Goal: Task Accomplishment & Management: Use online tool/utility

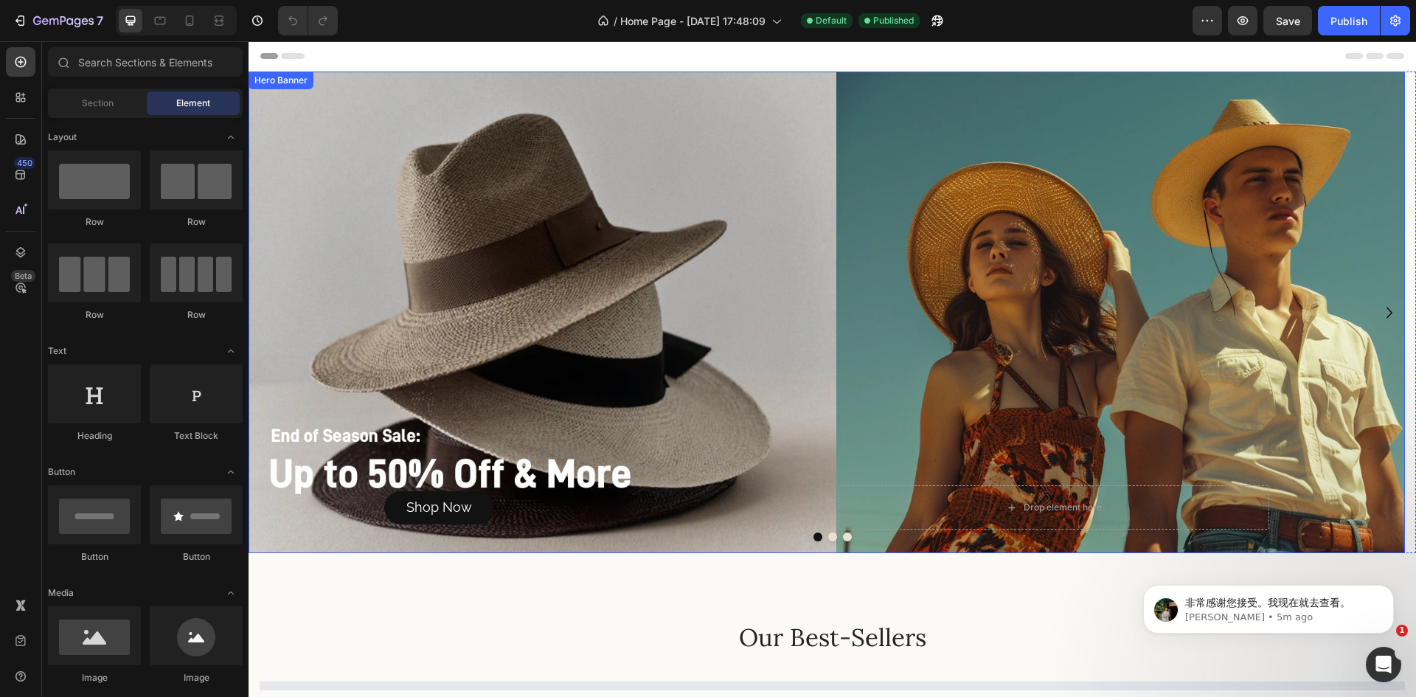
drag, startPoint x: 496, startPoint y: 225, endPoint x: 392, endPoint y: 198, distance: 107.3
click at [496, 224] on div "Background Image" at bounding box center [827, 313] width 1157 height 482
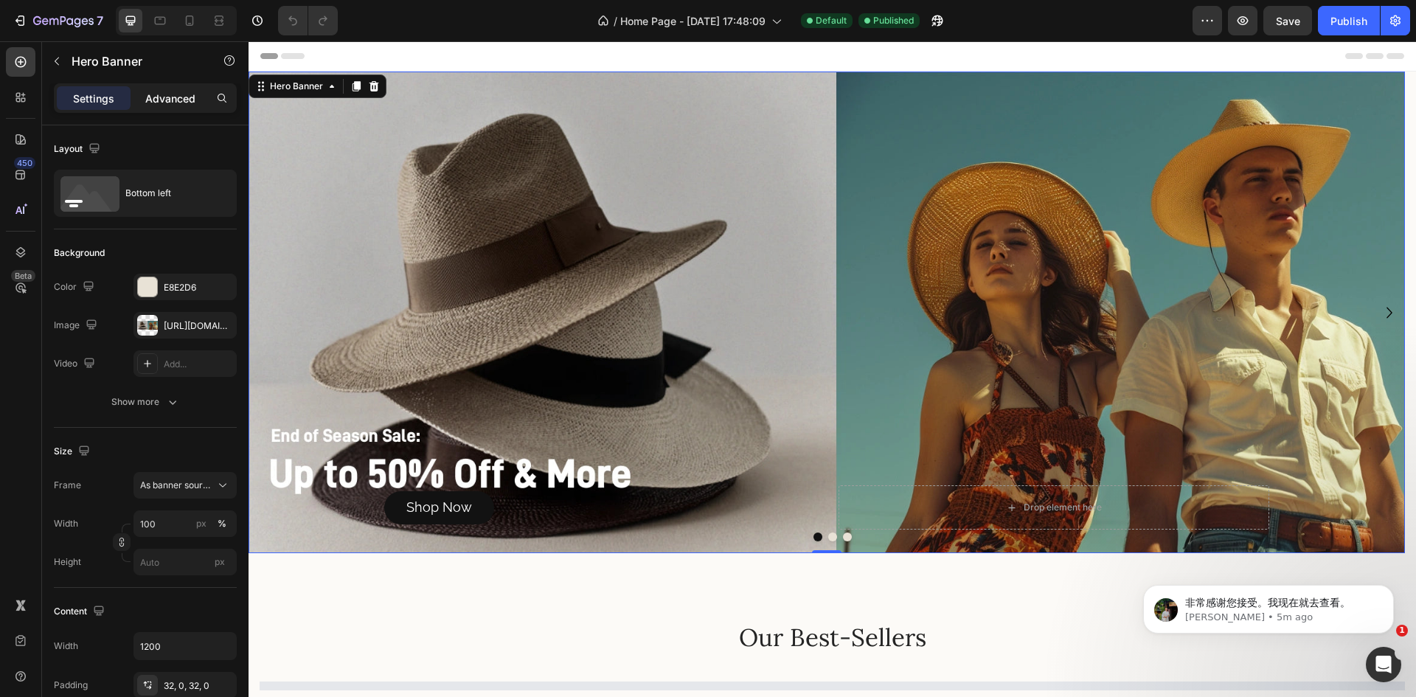
click at [172, 91] on p "Advanced" at bounding box center [170, 98] width 50 height 15
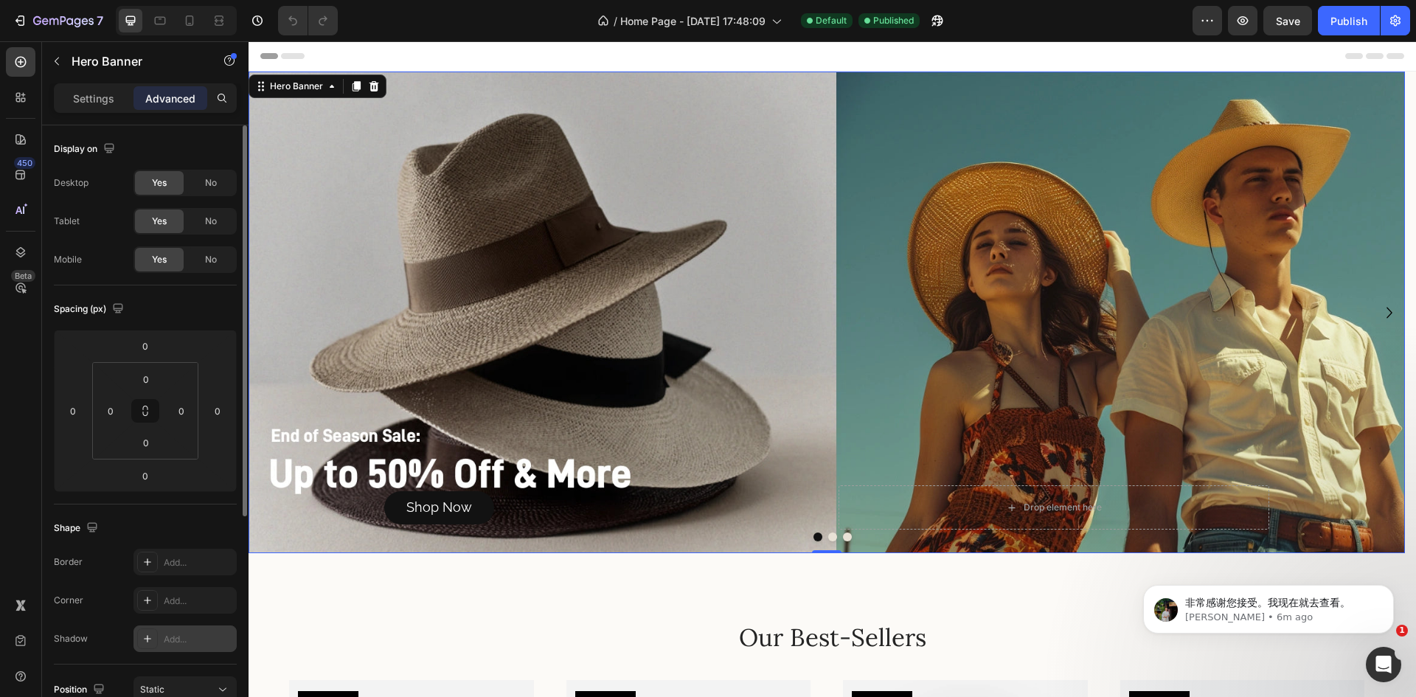
scroll to position [348, 0]
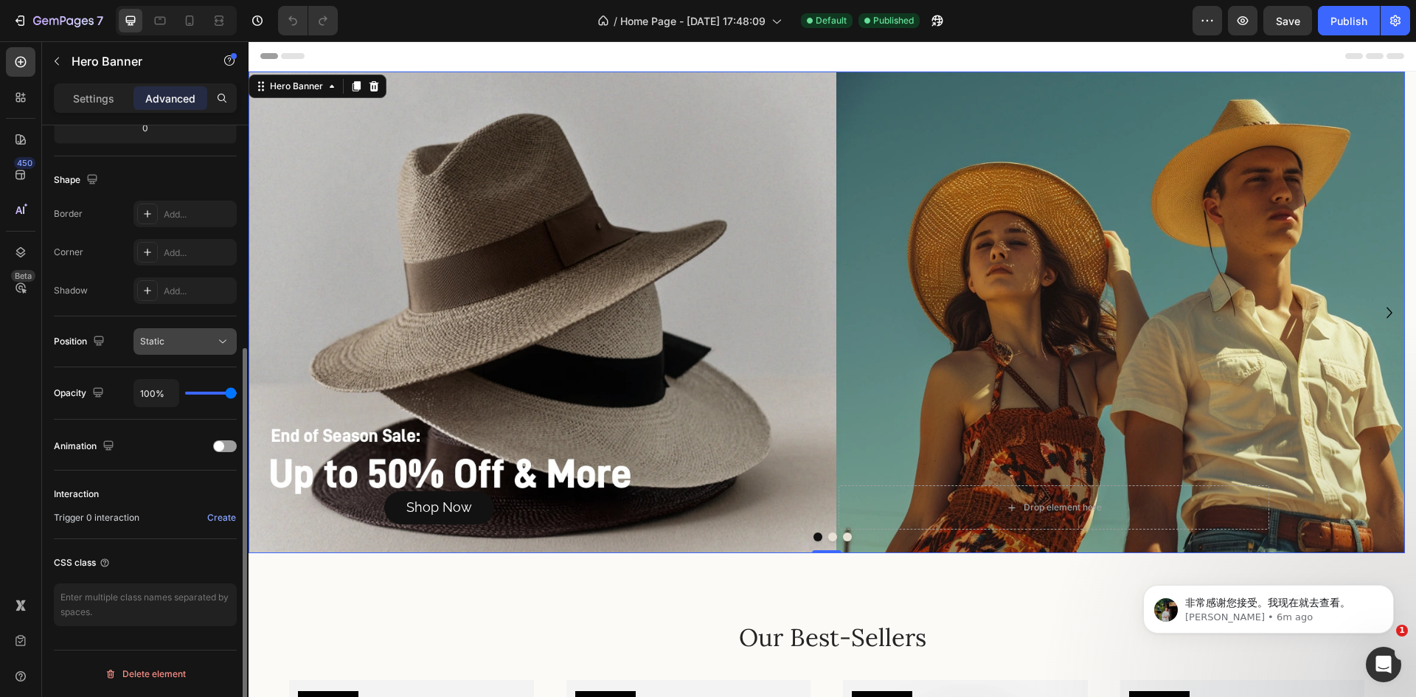
click at [170, 346] on div "Static" at bounding box center [177, 341] width 75 height 13
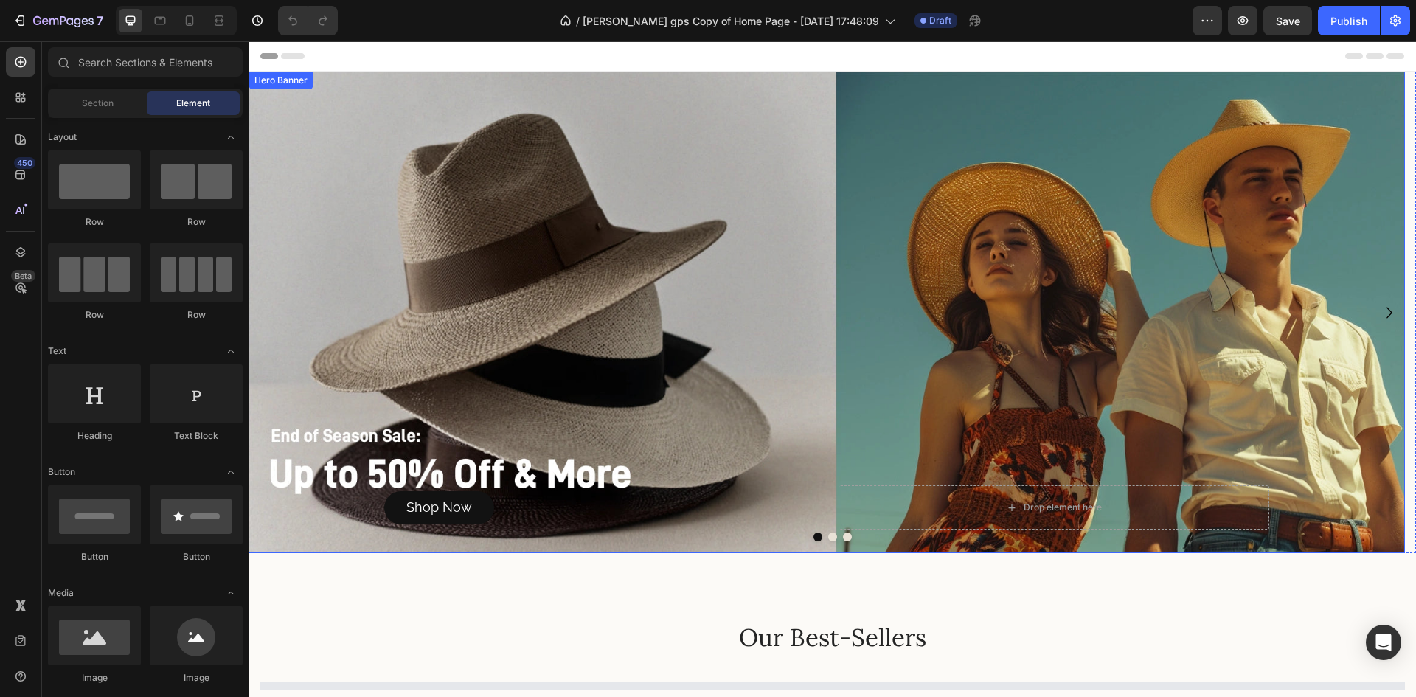
click at [380, 177] on div "Background Image" at bounding box center [827, 313] width 1157 height 482
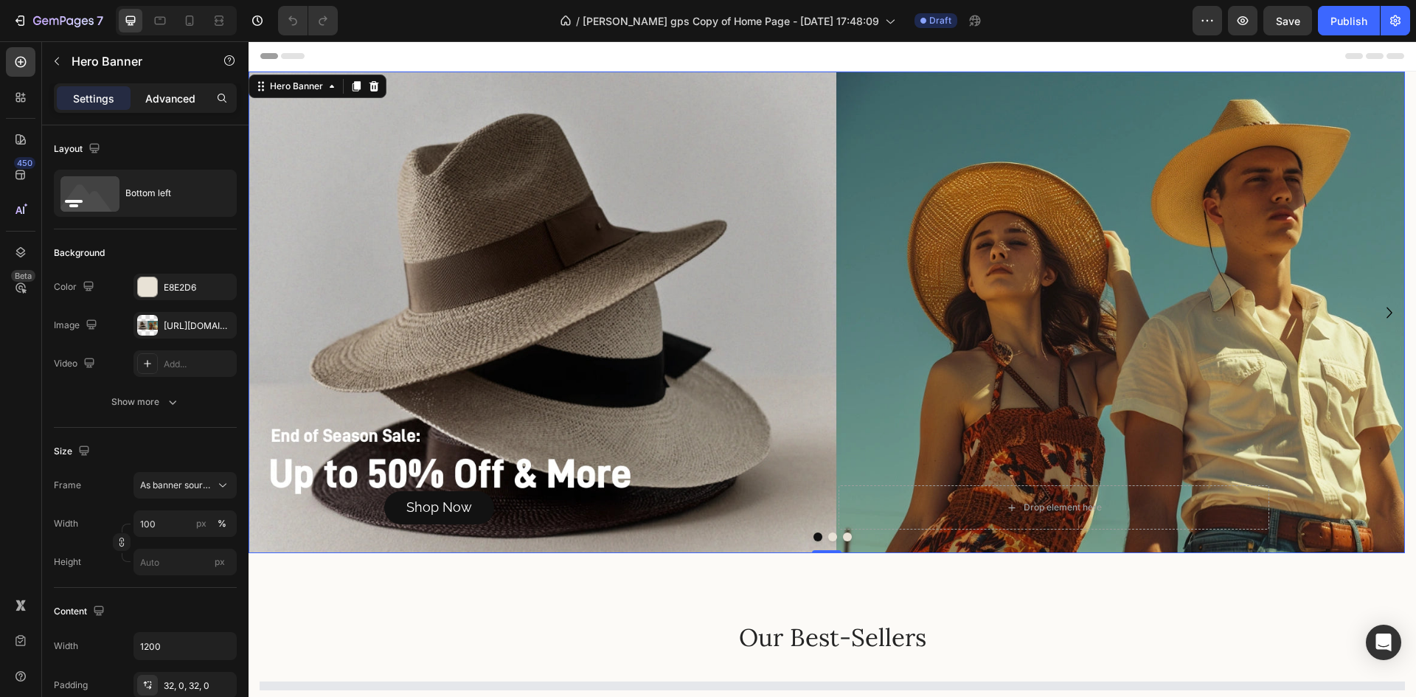
click at [175, 97] on p "Advanced" at bounding box center [170, 98] width 50 height 15
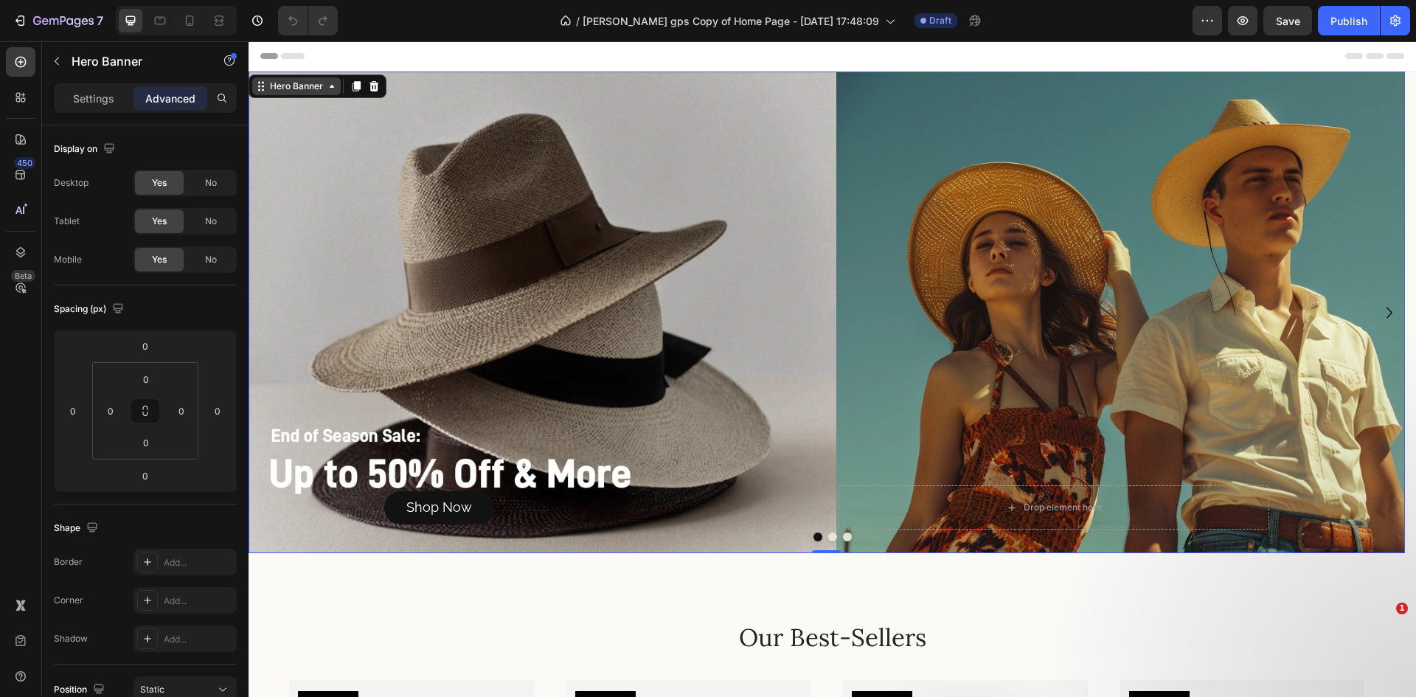
click at [299, 81] on div "Hero Banner" at bounding box center [296, 86] width 59 height 13
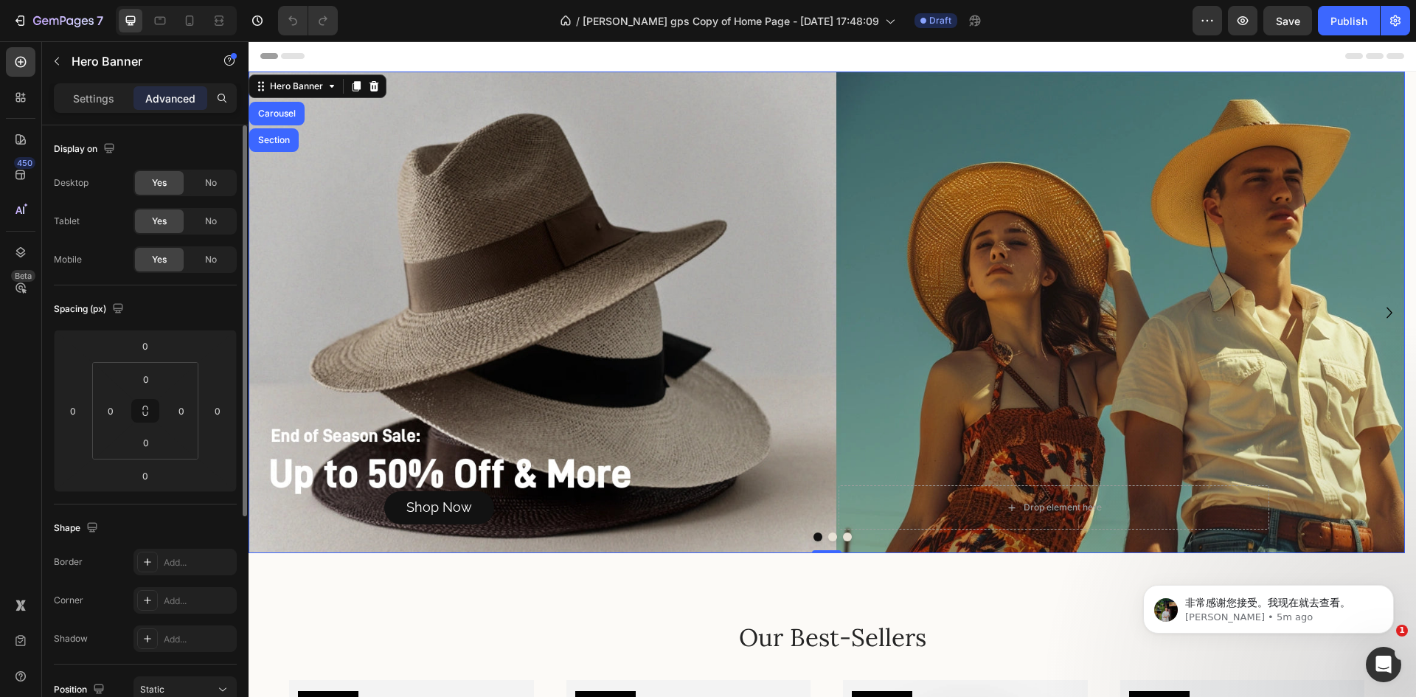
scroll to position [221, 0]
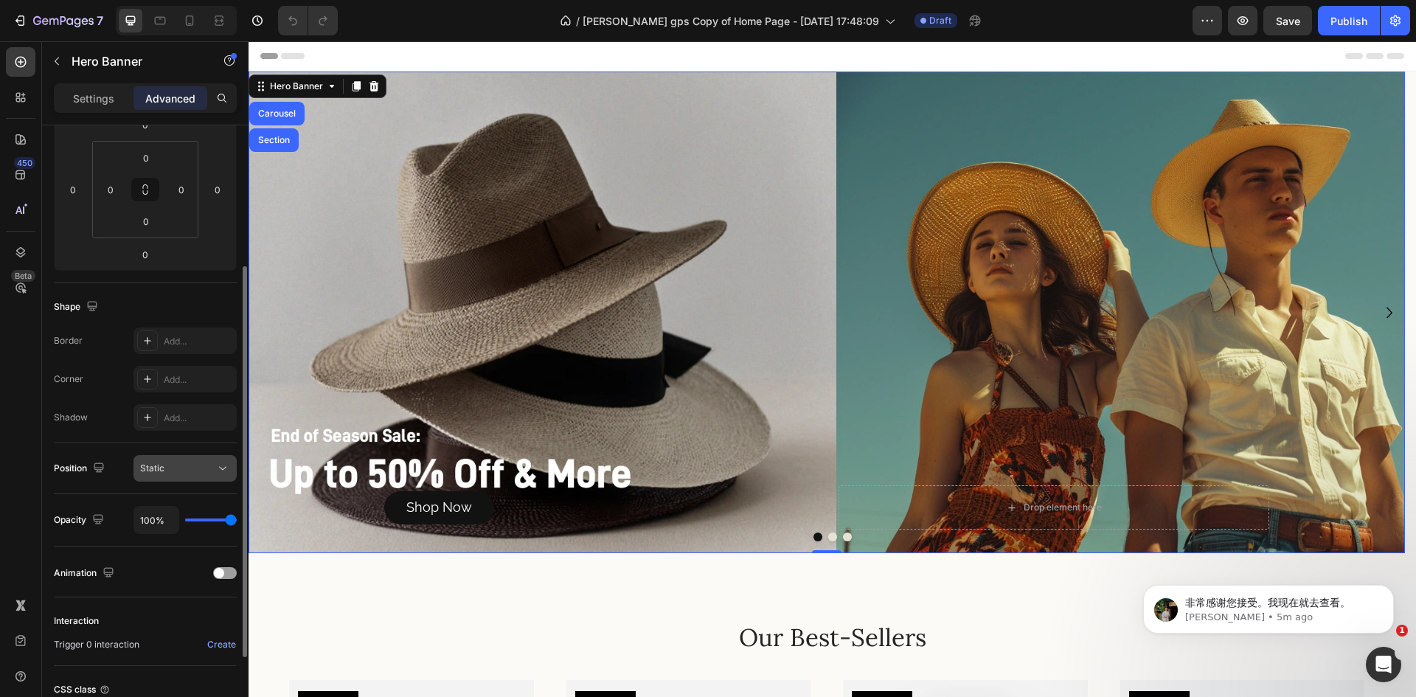
click at [199, 462] on div "Static" at bounding box center [177, 468] width 75 height 13
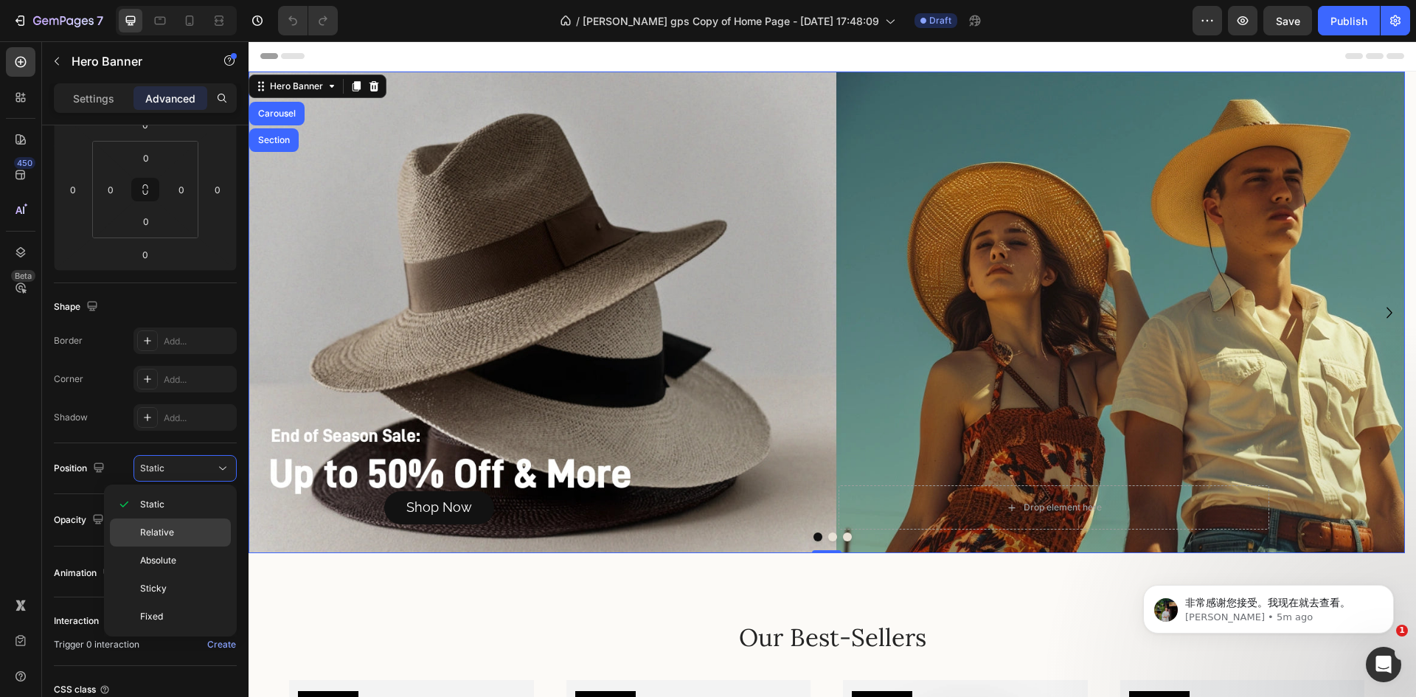
click at [162, 538] on span "Relative" at bounding box center [157, 532] width 34 height 13
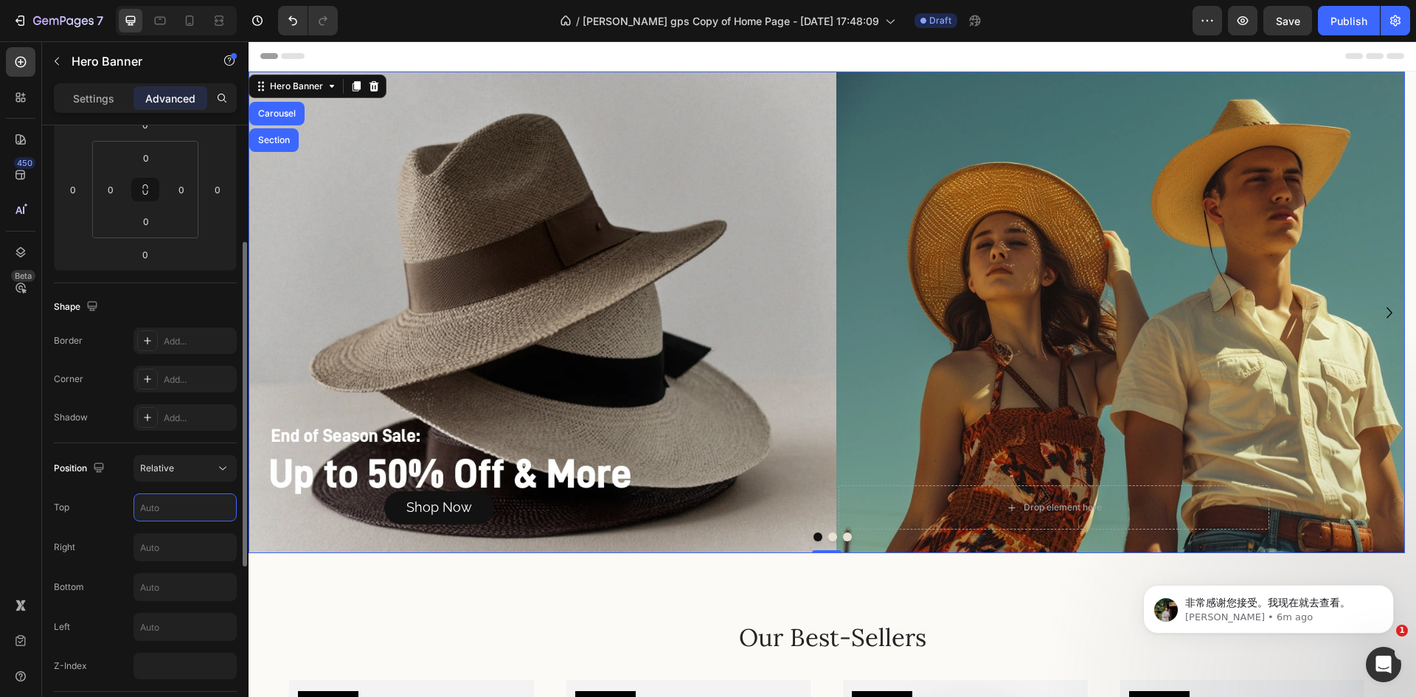
click at [153, 502] on input "text" at bounding box center [185, 507] width 102 height 27
type input "0"
drag, startPoint x: 152, startPoint y: 494, endPoint x: 21, endPoint y: 416, distance: 152.8
click at [21, 416] on div "450 Beta" at bounding box center [21, 319] width 30 height 544
drag, startPoint x: 1297, startPoint y: 23, endPoint x: 1287, endPoint y: 38, distance: 18.0
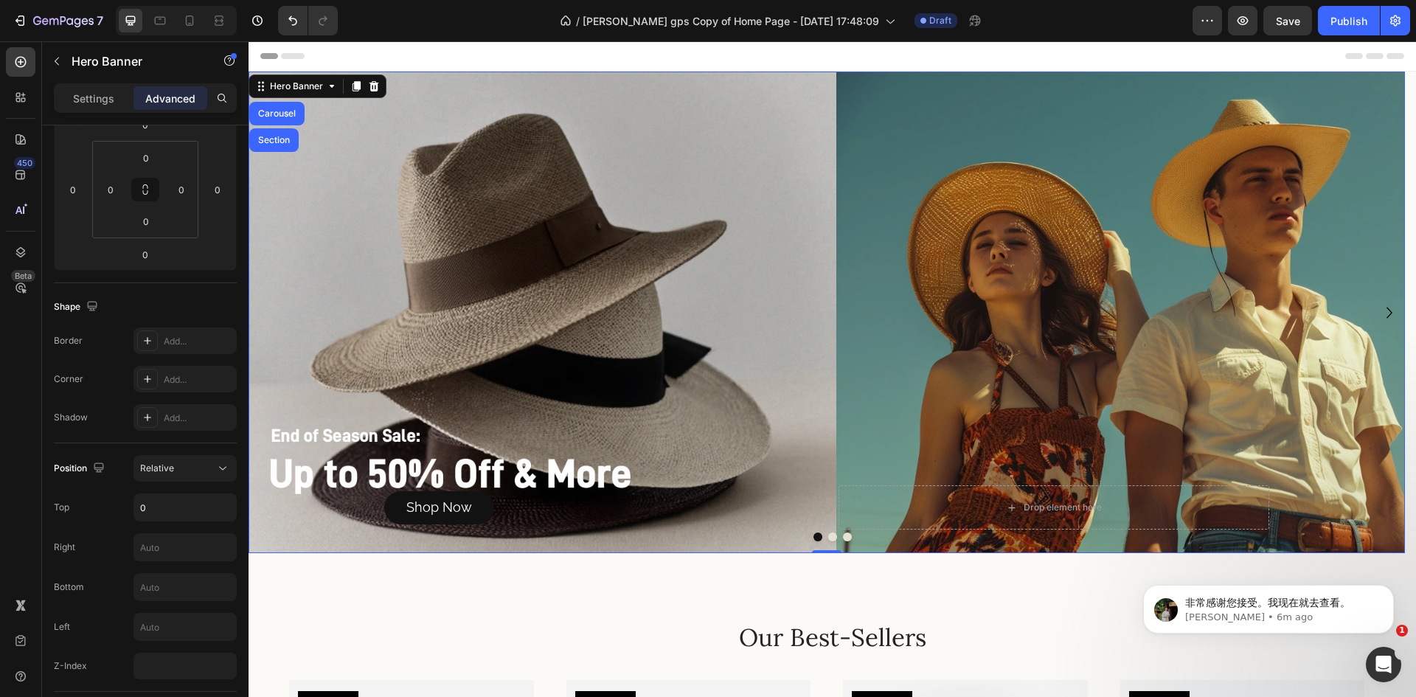
click at [1297, 23] on span "Save" at bounding box center [1288, 21] width 24 height 13
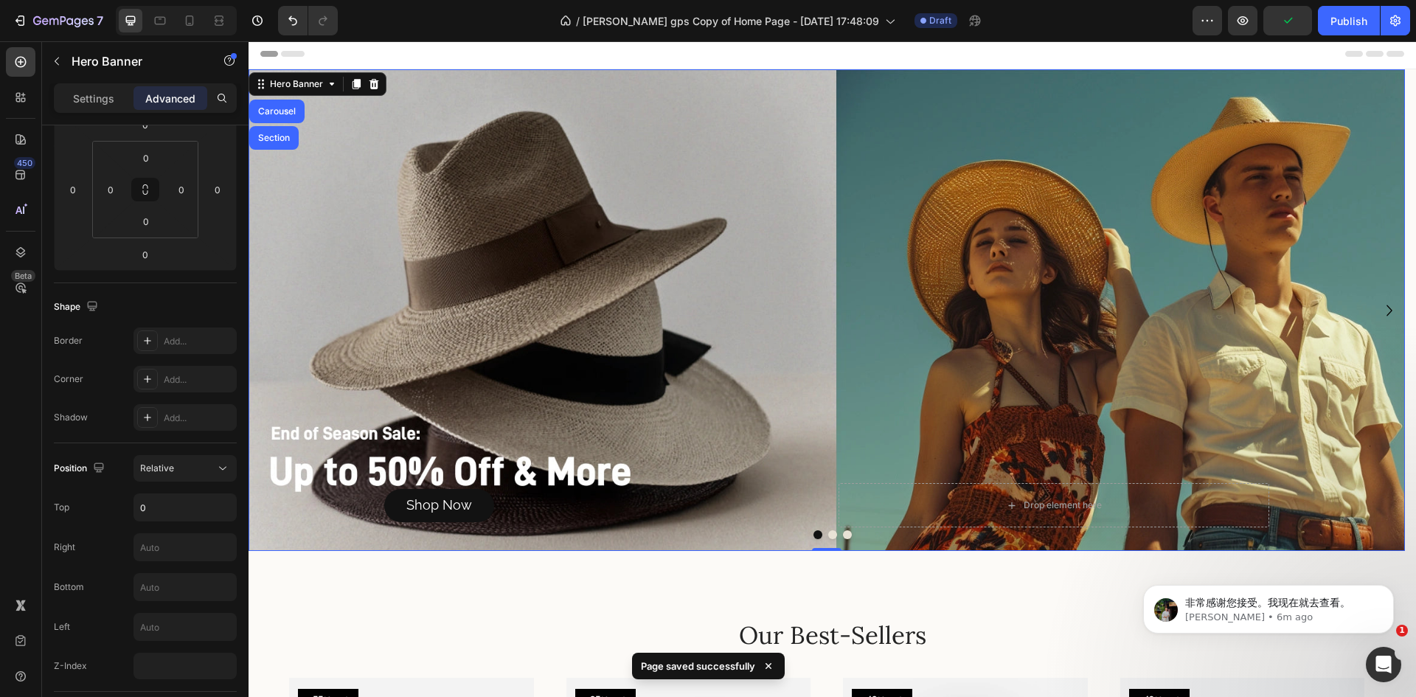
scroll to position [0, 0]
